Goal: Check status: Check status

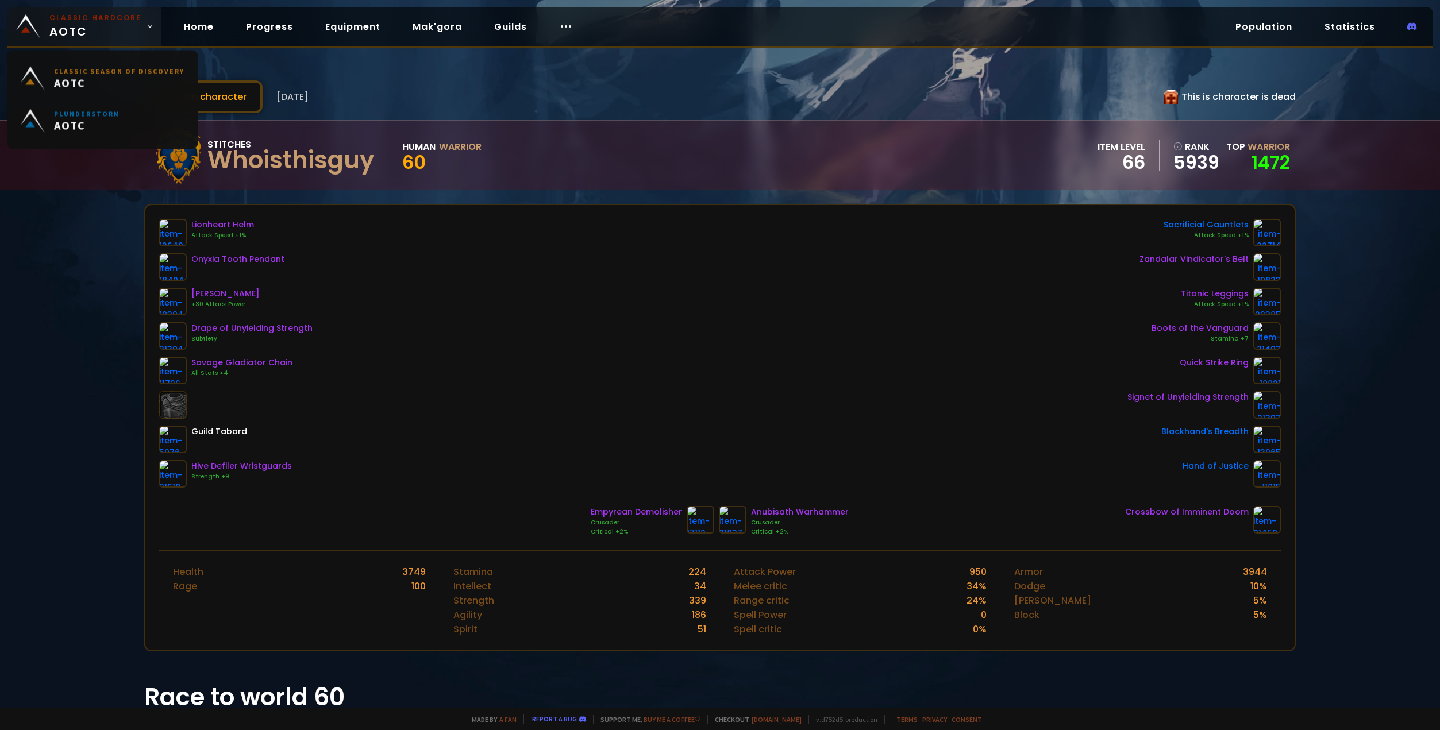
click at [120, 24] on span "Classic Hardcore AOTC" at bounding box center [95, 27] width 92 height 28
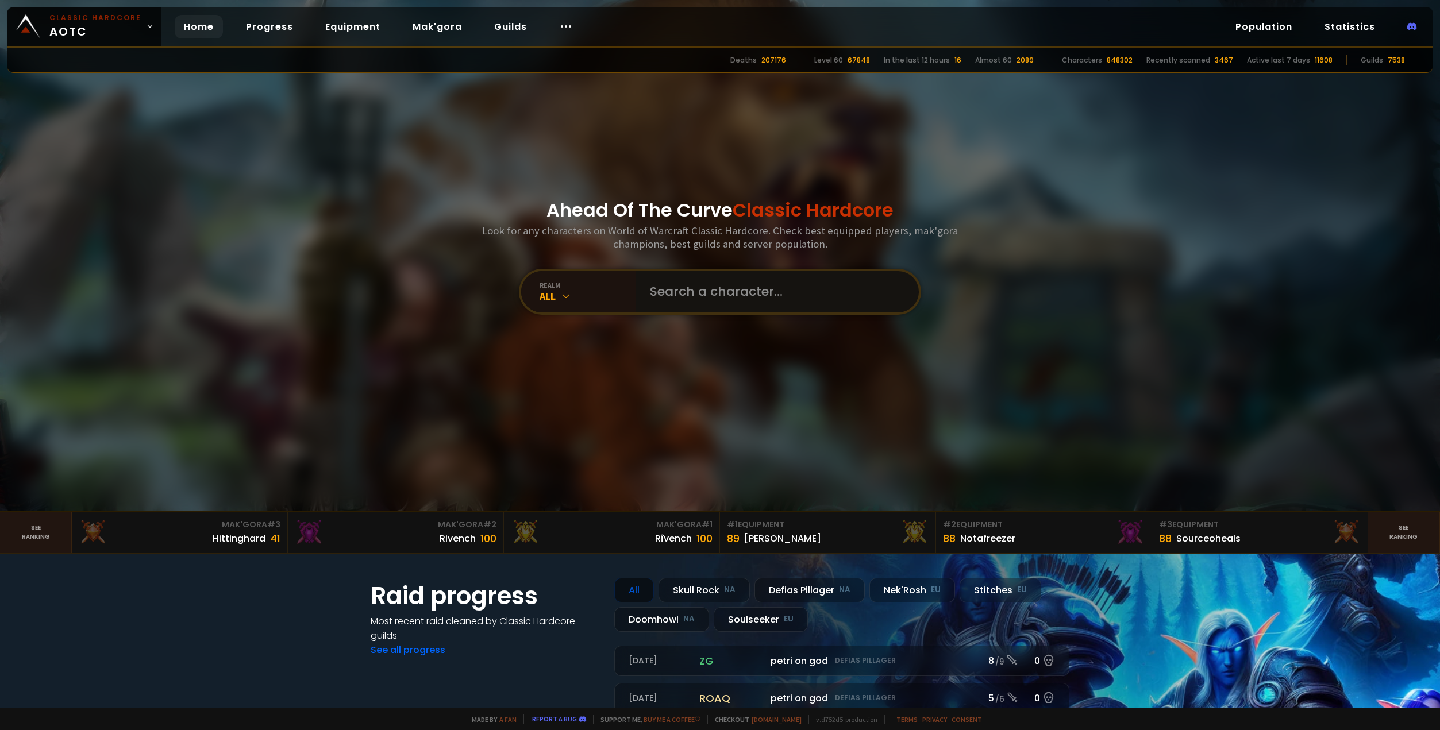
click at [737, 294] on input "text" at bounding box center [774, 291] width 262 height 41
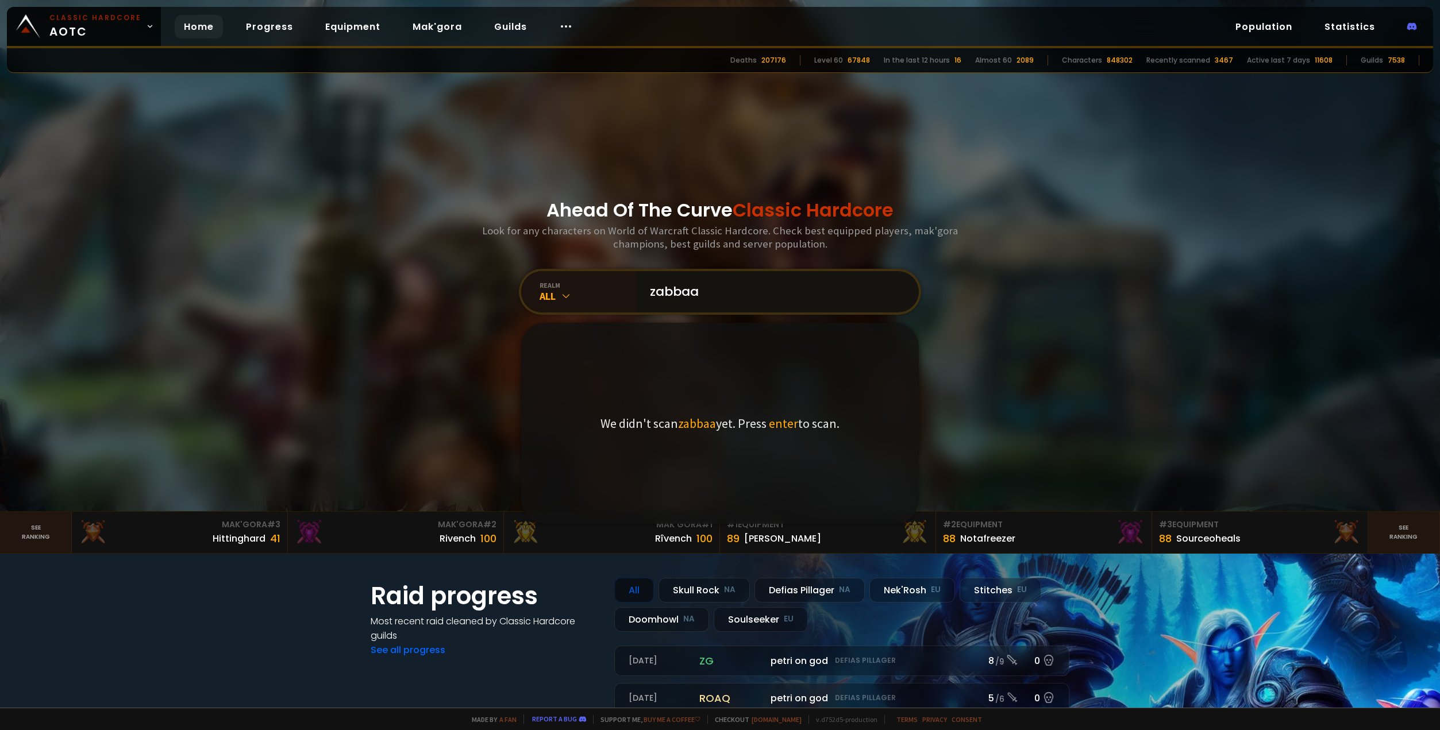
click at [677, 294] on input "zabbaa" at bounding box center [774, 291] width 262 height 41
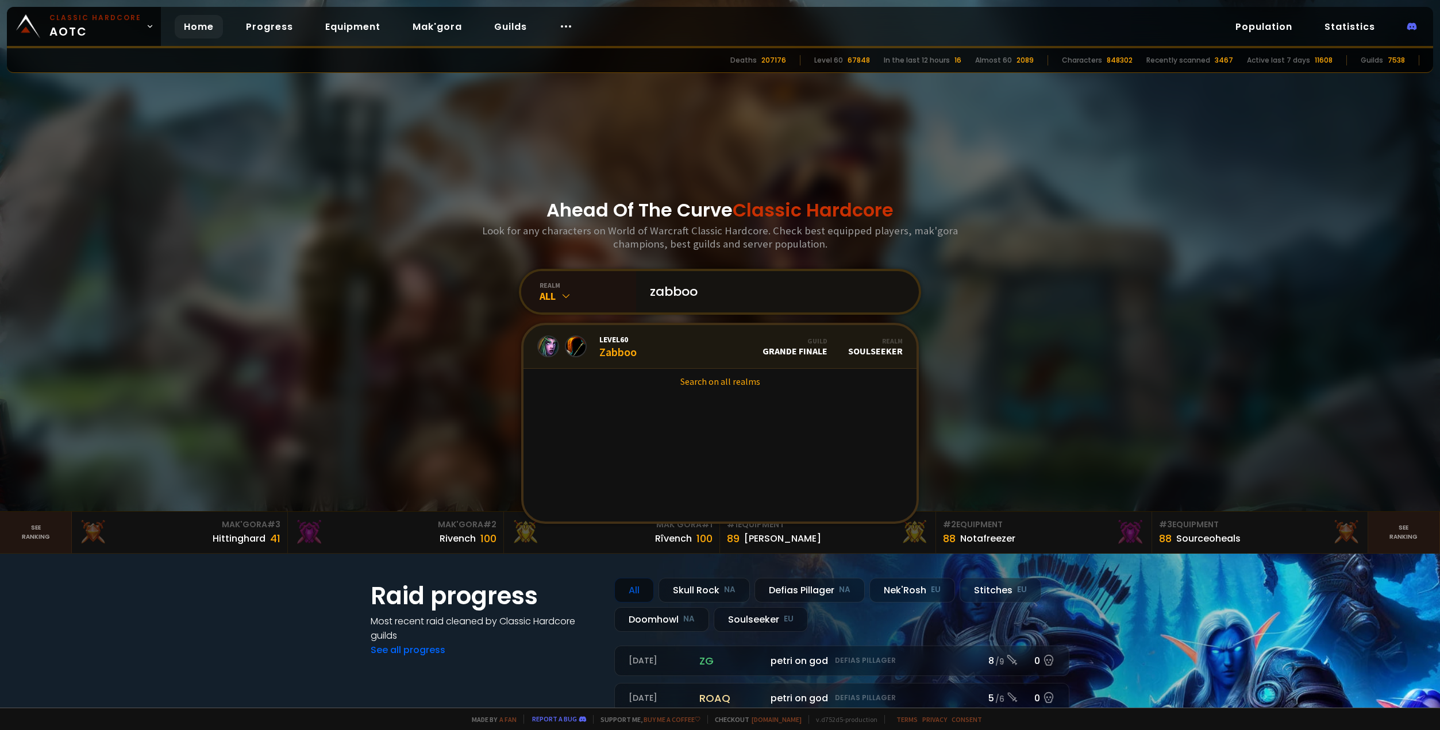
type input "zabboo"
click at [687, 345] on link "Level 60 Zabboo Guild Grande Finale Realm Soulseeker" at bounding box center [720, 347] width 393 height 44
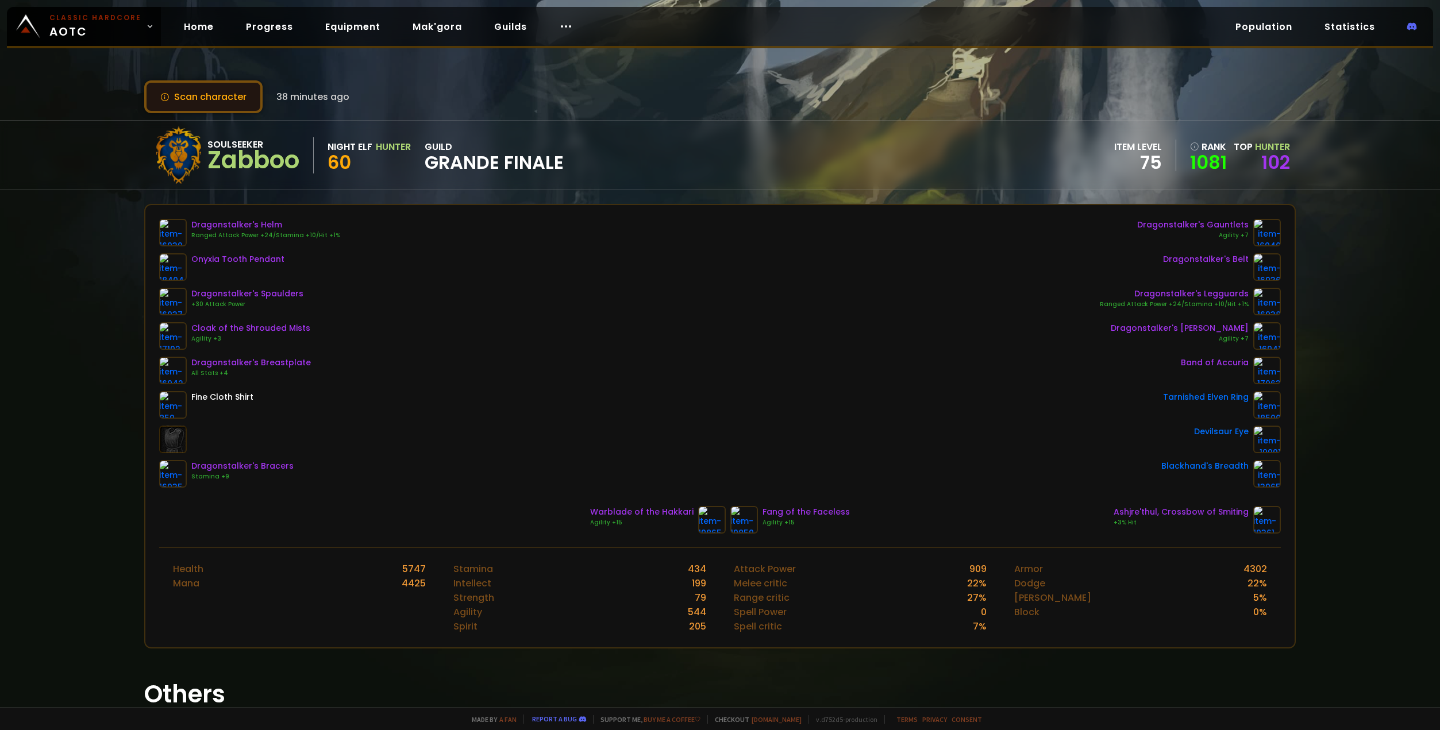
click at [236, 93] on button "Scan character" at bounding box center [203, 96] width 118 height 33
